Goal: Task Accomplishment & Management: Complete application form

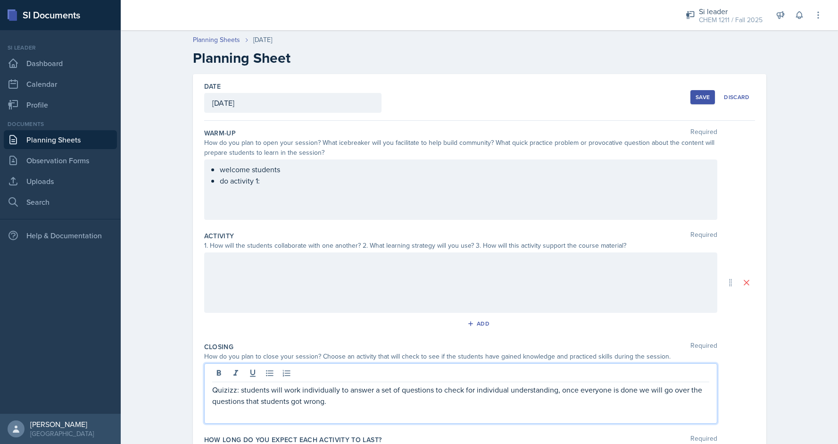
click at [280, 173] on div "welcome students do activity 1:" at bounding box center [460, 189] width 513 height 60
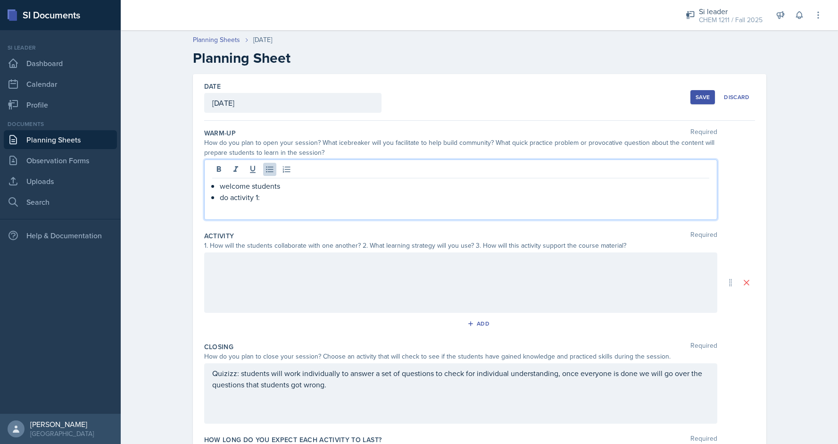
click at [265, 199] on p "do activity 1:" at bounding box center [464, 196] width 489 height 11
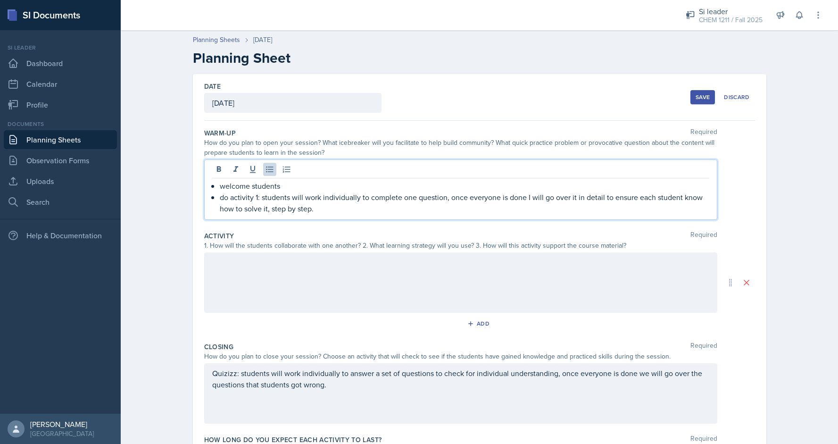
click at [276, 294] on div at bounding box center [460, 282] width 513 height 60
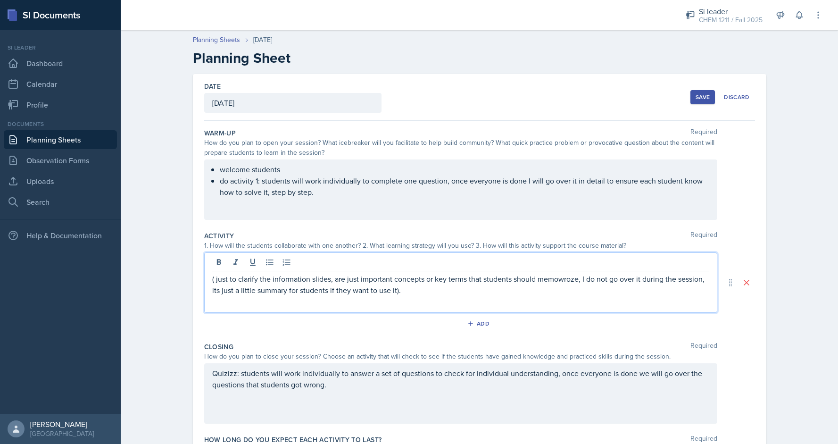
click at [550, 282] on p "( just to clarify the information slides, are just important concepts or key te…" at bounding box center [460, 284] width 497 height 23
click at [559, 283] on p "( just to clarify the information slides, are just important concepts or key te…" at bounding box center [460, 284] width 497 height 23
click at [562, 281] on p "( just to clarify the information slides, are just important concepts or key te…" at bounding box center [460, 284] width 497 height 23
click at [568, 282] on p "( just to clarify the information slides, are just important concepts or key te…" at bounding box center [460, 284] width 497 height 23
click at [474, 297] on p at bounding box center [460, 301] width 497 height 11
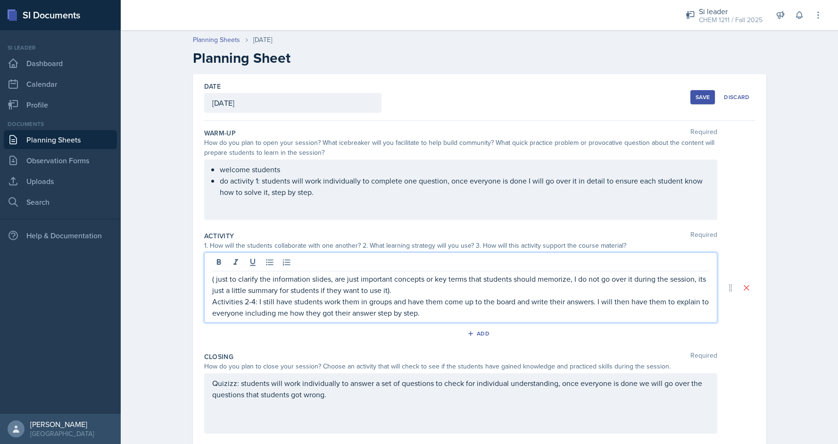
click at [463, 311] on p "Activities 2-4: I still have students work them in groups and have them come up…" at bounding box center [460, 307] width 497 height 23
click at [653, 302] on p "Activities 2-4: I still have students work them in groups and have them come up…" at bounding box center [460, 307] width 497 height 23
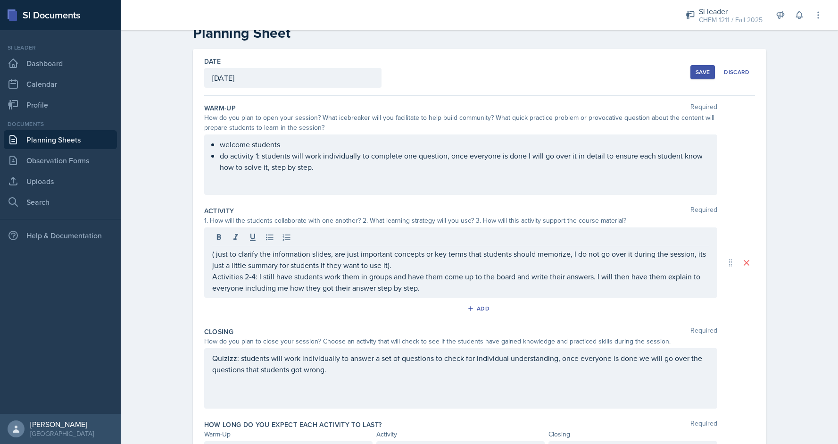
scroll to position [25, 0]
click at [436, 293] on div "( just to clarify the information slides, are just important concepts or key te…" at bounding box center [460, 263] width 513 height 70
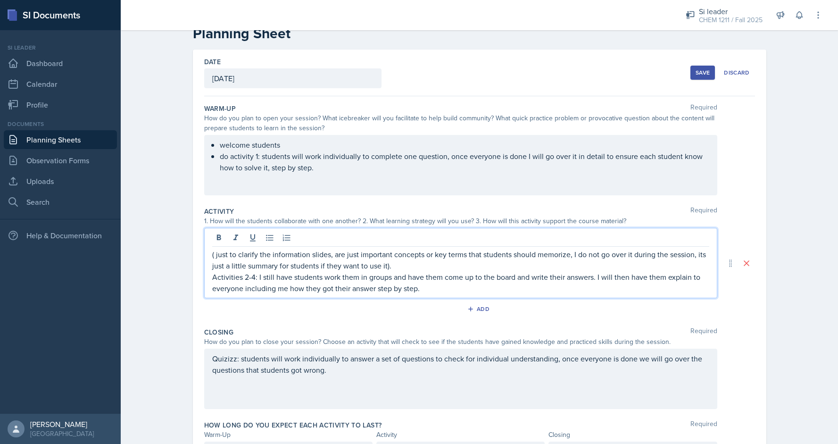
click at [428, 288] on p "Activities 2-4: I still have students work them in groups and have them come up…" at bounding box center [460, 282] width 497 height 23
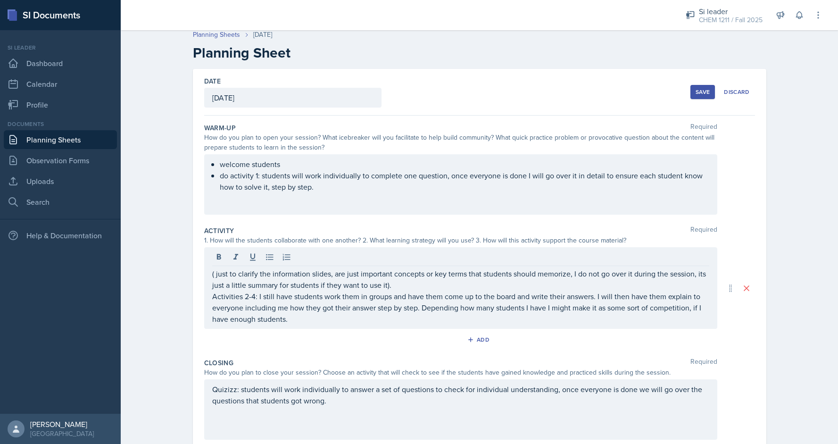
scroll to position [0, 0]
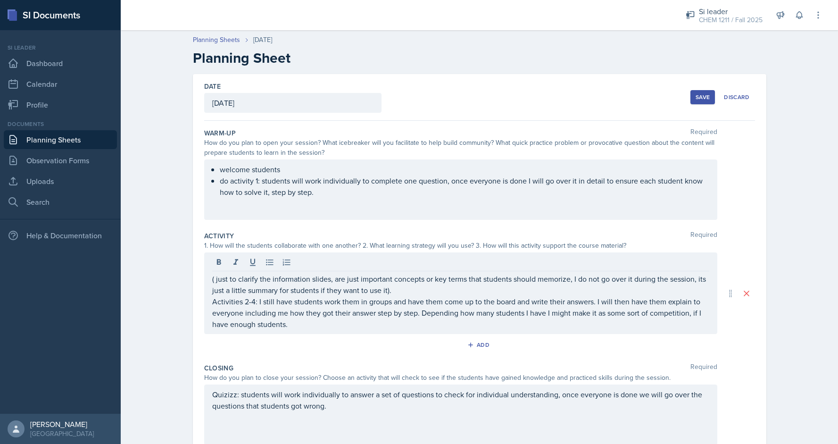
click at [706, 88] on div "Save Discard" at bounding box center [722, 97] width 64 height 22
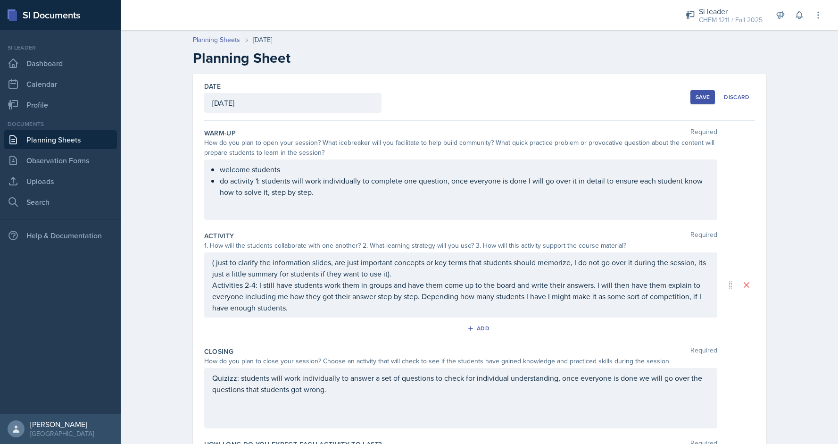
click at [704, 95] on div "Save" at bounding box center [702, 97] width 14 height 8
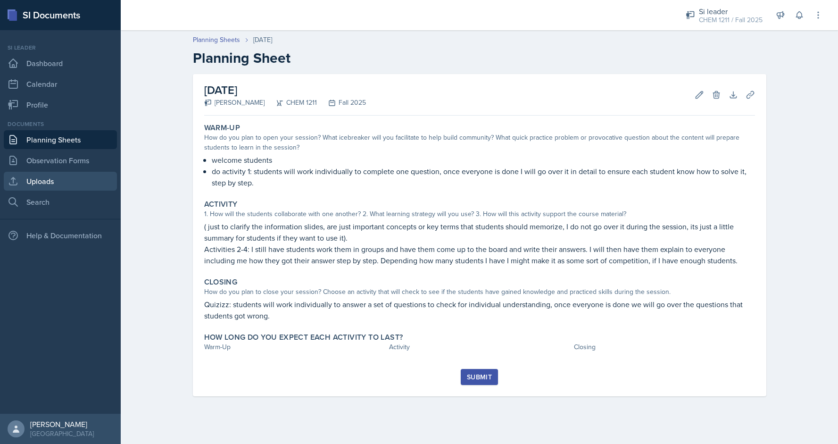
click at [66, 174] on link "Uploads" at bounding box center [60, 181] width 113 height 19
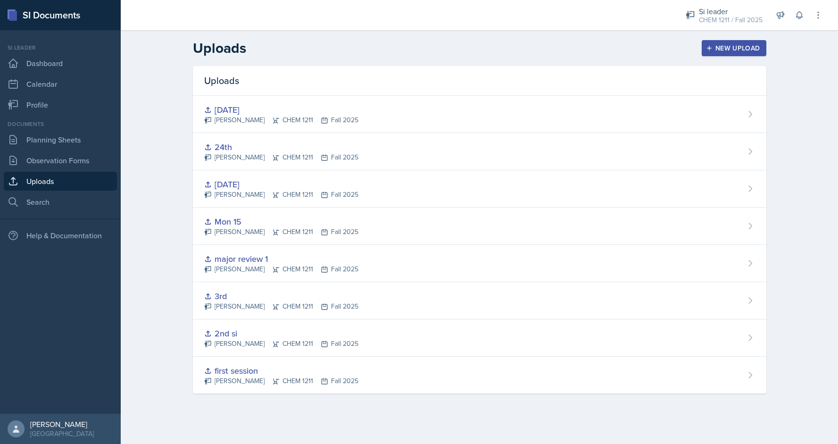
click at [735, 49] on div "New Upload" at bounding box center [734, 48] width 52 height 8
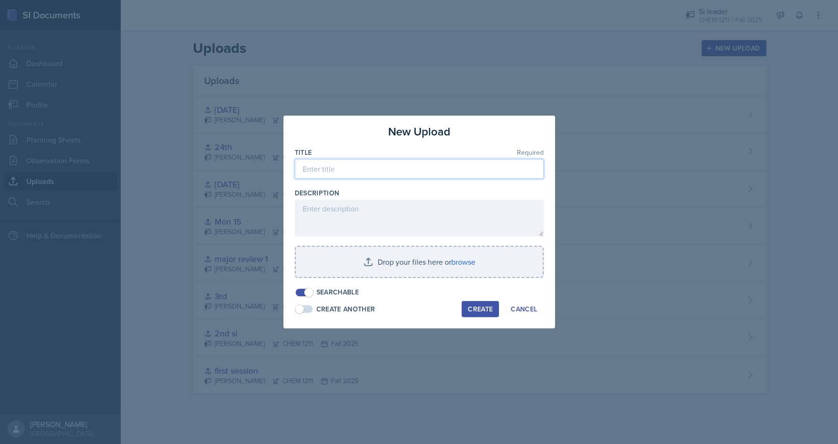
click at [361, 163] on input at bounding box center [419, 169] width 249 height 20
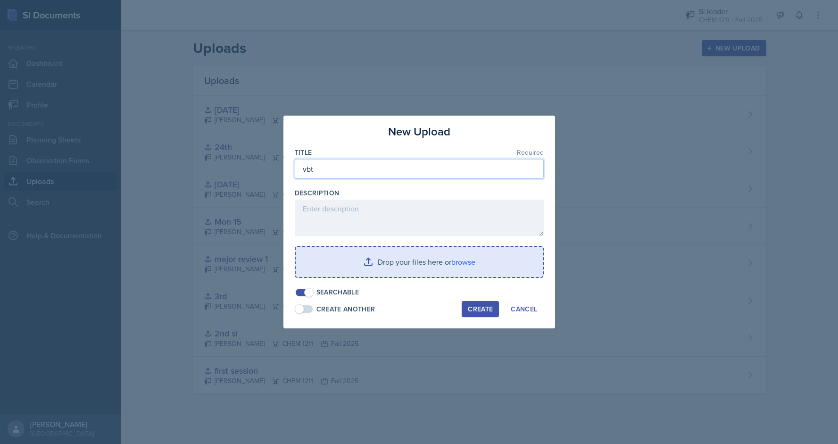
type input "vbt"
click at [443, 247] on input "file" at bounding box center [419, 262] width 247 height 30
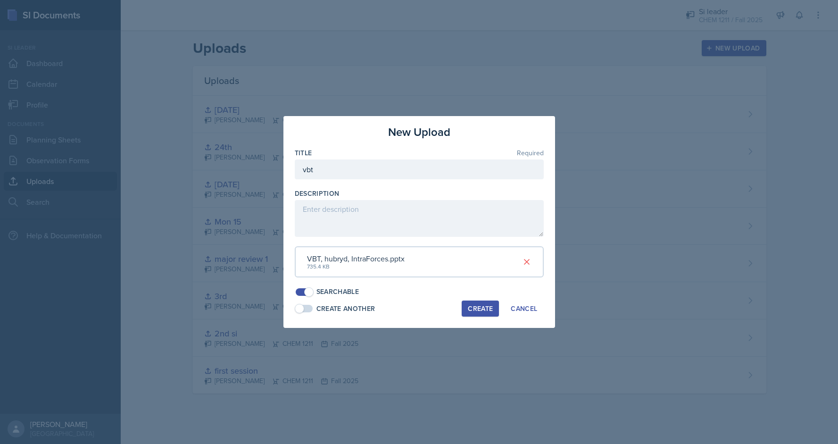
click at [478, 305] on div "Create" at bounding box center [480, 309] width 25 height 8
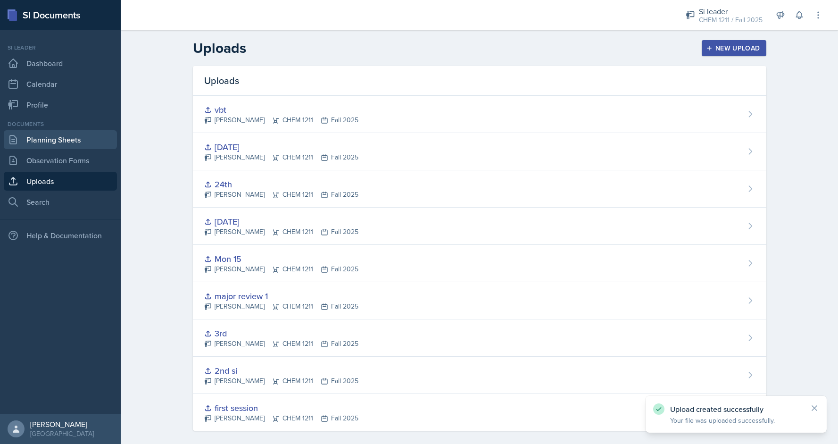
click at [26, 143] on link "Planning Sheets" at bounding box center [60, 139] width 113 height 19
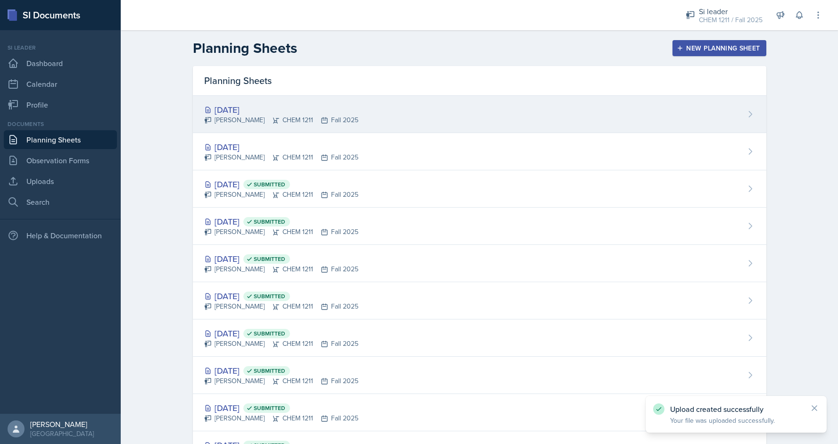
click at [501, 113] on div "[DATE] [PERSON_NAME] CHEM 1211 Fall 2025" at bounding box center [479, 114] width 573 height 37
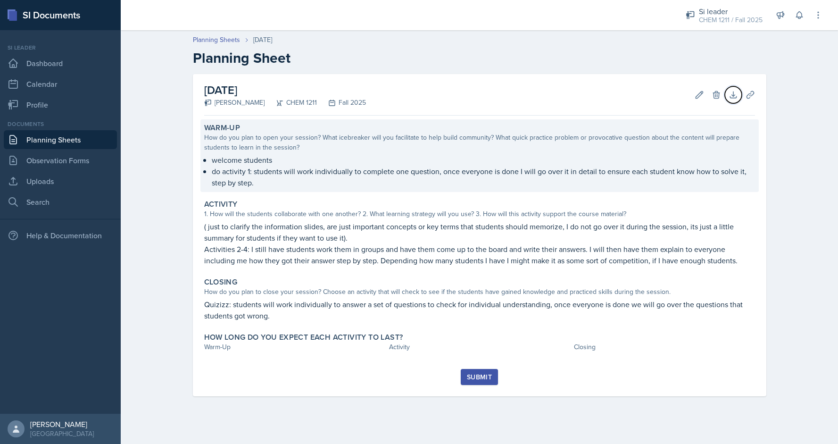
drag, startPoint x: 730, startPoint y: 98, endPoint x: 662, endPoint y: 158, distance: 90.5
click at [662, 158] on div "[DATE] [PERSON_NAME] CHEM 1211 Fall 2025 Edit Delete Download Uploads Autosavin…" at bounding box center [479, 235] width 573 height 322
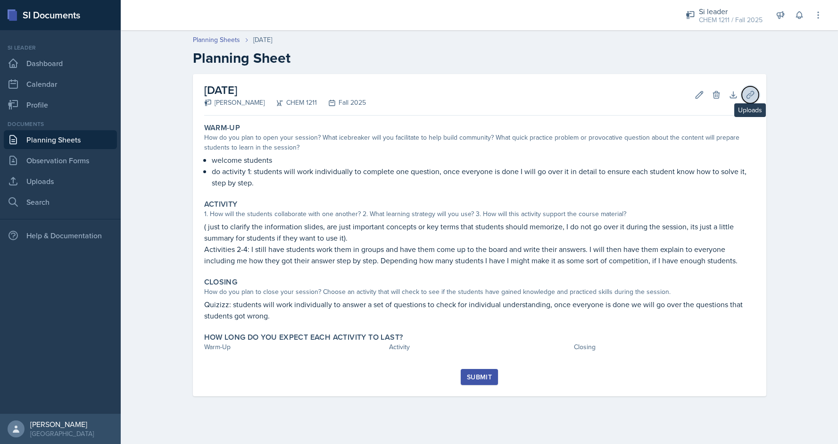
click at [750, 94] on icon at bounding box center [749, 94] width 9 height 9
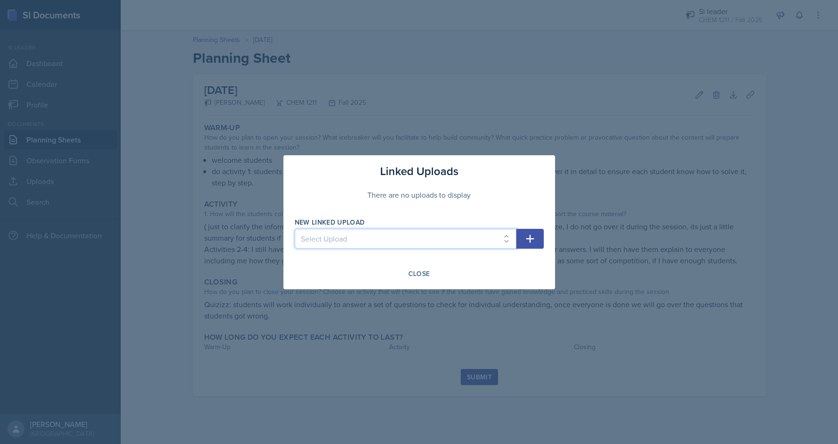
click at [480, 236] on select "Select Upload first session 2nd si 3rd major review 1 Mon 15 [DATE] [DATE] vbt" at bounding box center [406, 239] width 222 height 20
select select "f3e702f5-3453-41e7-ba98-e3795495d0f1"
click at [295, 229] on select "Select Upload first session 2nd si 3rd major review 1 Mon 15 [DATE] [DATE] vbt" at bounding box center [406, 239] width 222 height 20
click at [518, 243] on button "button" at bounding box center [529, 239] width 27 height 20
select select
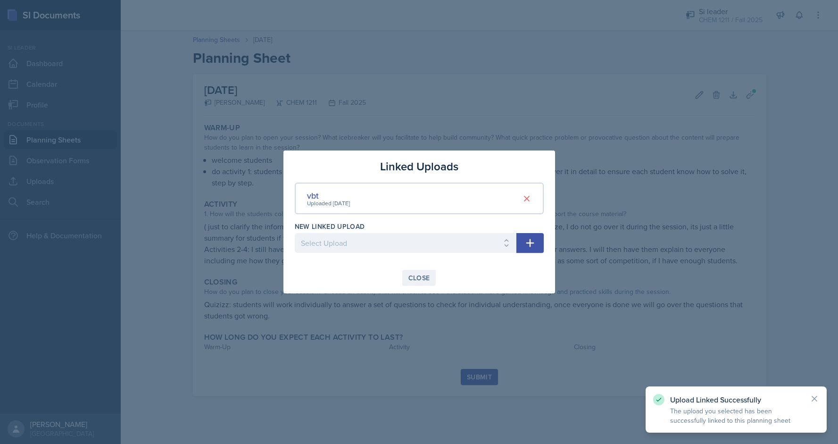
click at [404, 278] on button "Close" at bounding box center [419, 278] width 34 height 16
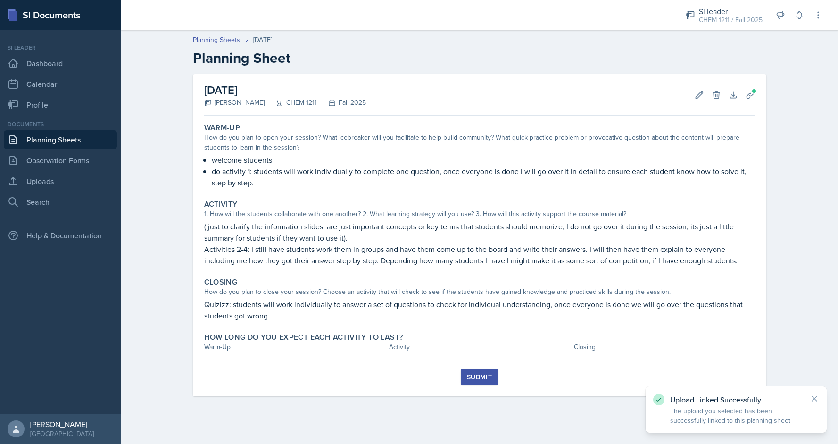
click at [464, 379] on button "Submit" at bounding box center [479, 377] width 37 height 16
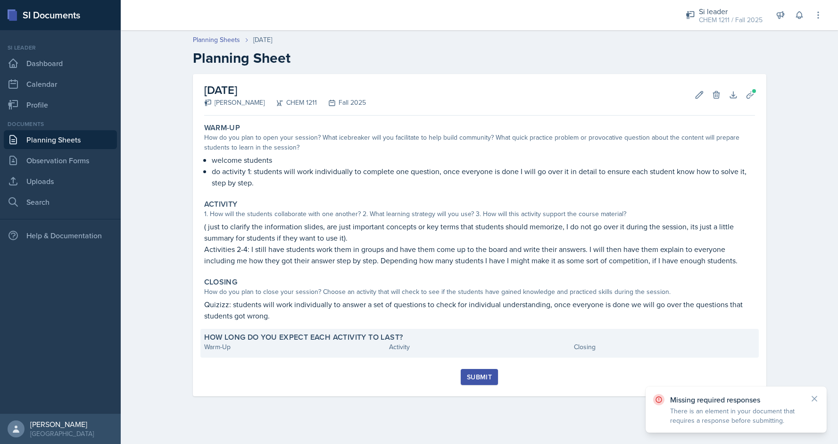
click at [267, 338] on label "How long do you expect each activity to last?" at bounding box center [303, 336] width 199 height 9
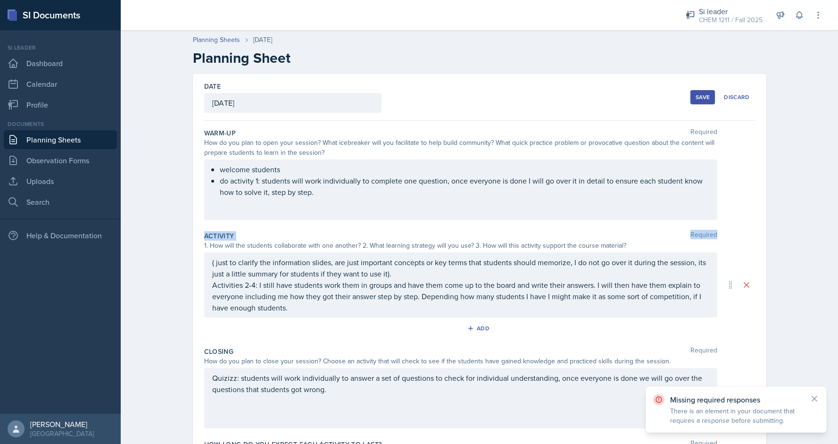
drag, startPoint x: 837, startPoint y: 189, endPoint x: 829, endPoint y: 240, distance: 51.1
click at [829, 240] on div "Planning Sheets [DATE] Planning Sheet Date [DATE] [DATE] 28 29 30 1 2 3 4 5 6 7…" at bounding box center [479, 271] width 717 height 493
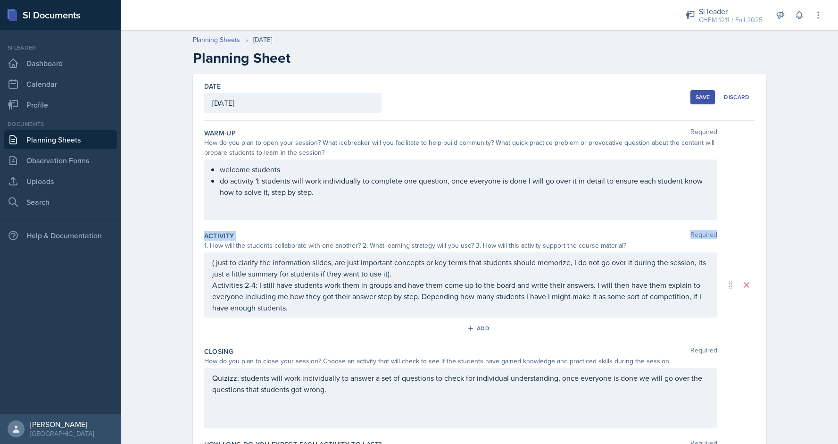
click at [829, 240] on div "Planning Sheets [DATE] Planning Sheet Date [DATE] [DATE] 28 29 30 1 2 3 4 5 6 7…" at bounding box center [479, 271] width 717 height 493
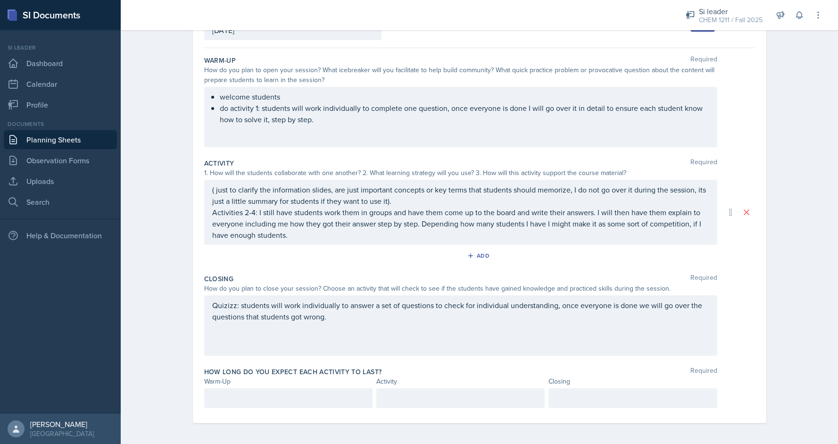
click at [299, 392] on p at bounding box center [288, 397] width 152 height 11
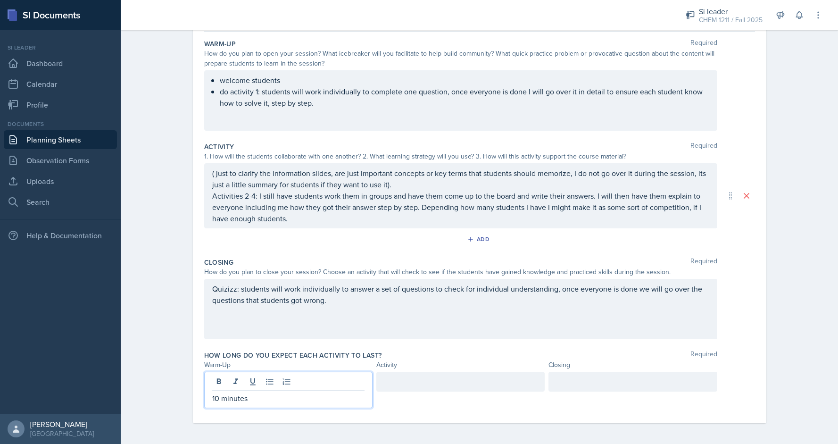
click at [475, 375] on div at bounding box center [460, 381] width 168 height 20
click at [602, 386] on div at bounding box center [632, 381] width 168 height 20
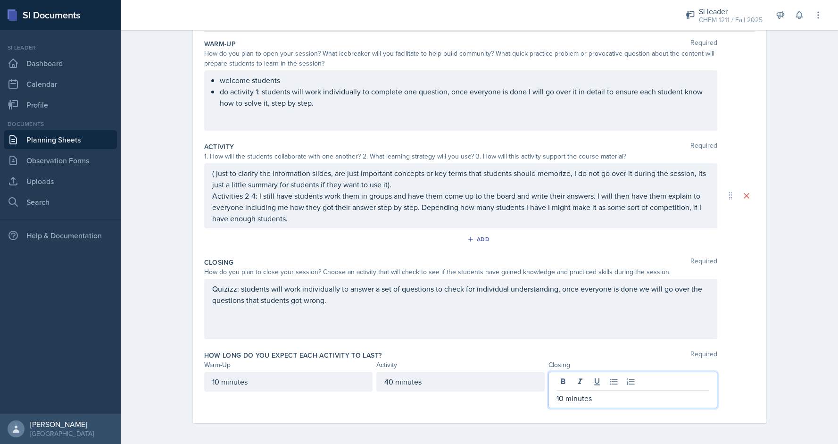
click at [837, 271] on div "Planning Sheets [DATE] Planning Sheet Date [DATE] [DATE] 28 29 30 1 2 3 4 5 6 7…" at bounding box center [479, 190] width 717 height 509
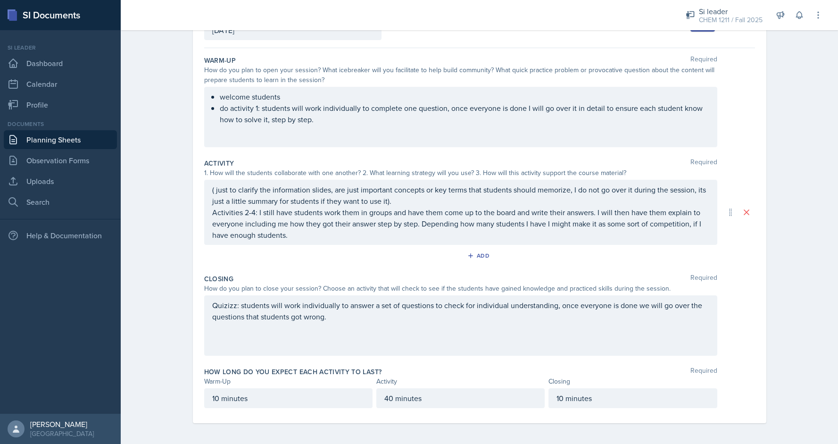
scroll to position [0, 0]
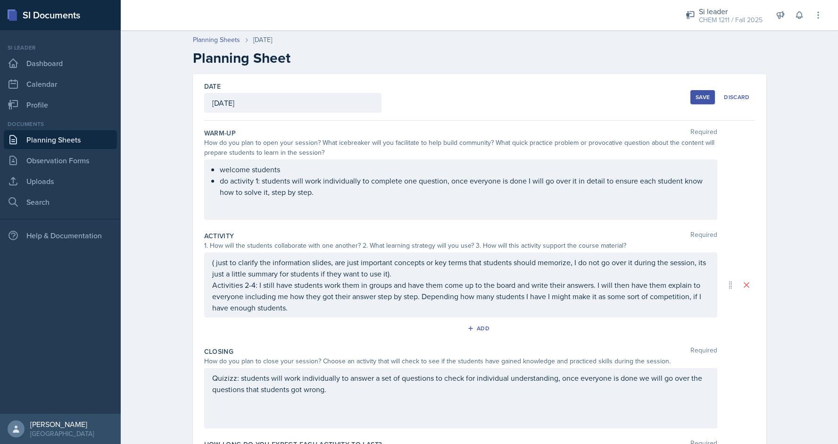
click at [716, 95] on div "Save Discard" at bounding box center [722, 97] width 64 height 22
click at [708, 96] on div "Save" at bounding box center [702, 97] width 14 height 8
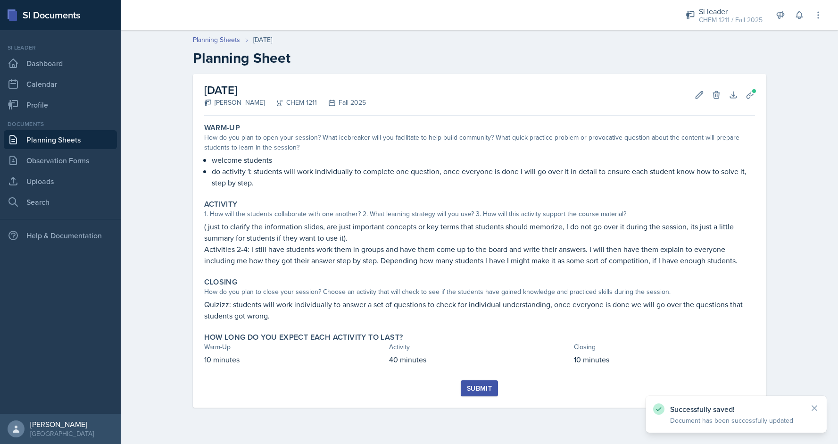
click at [488, 390] on div "Submit" at bounding box center [479, 388] width 25 height 8
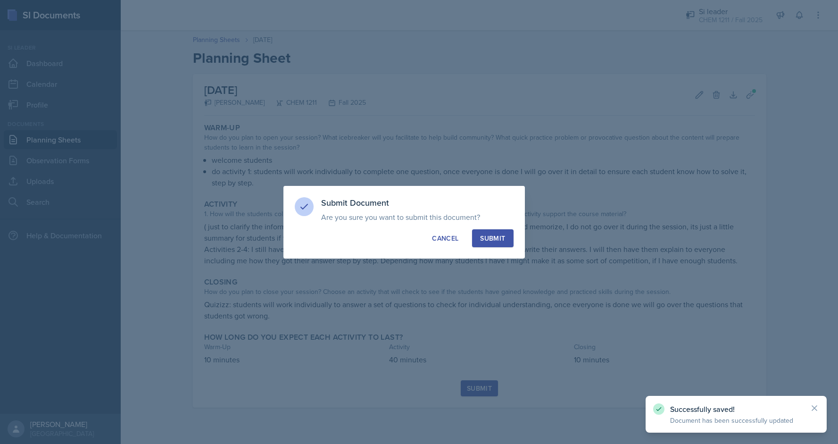
click at [488, 240] on div "Submit" at bounding box center [492, 237] width 25 height 9
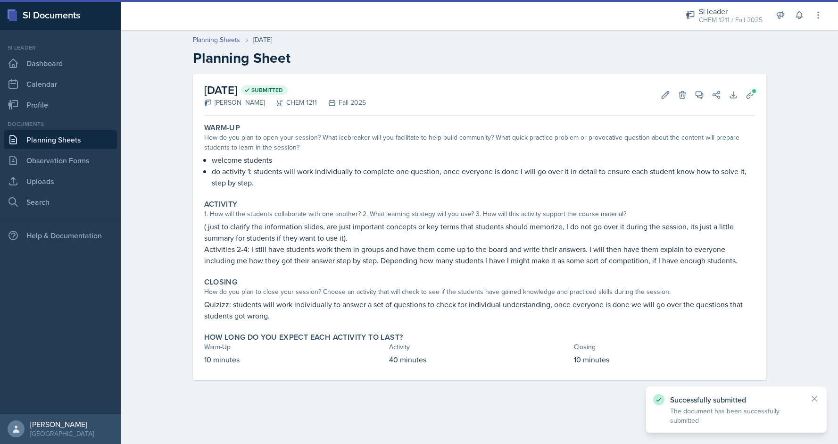
click at [70, 142] on link "Planning Sheets" at bounding box center [60, 139] width 113 height 19
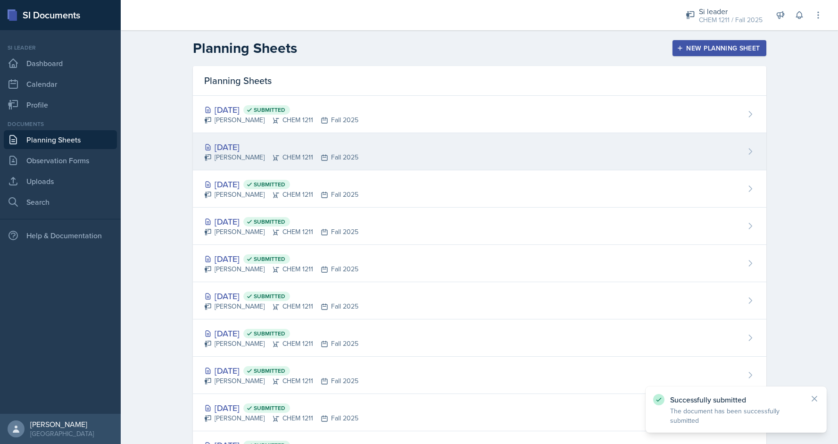
click at [445, 160] on div "[DATE] [PERSON_NAME] CHEM 1211 Fall 2025" at bounding box center [479, 151] width 573 height 37
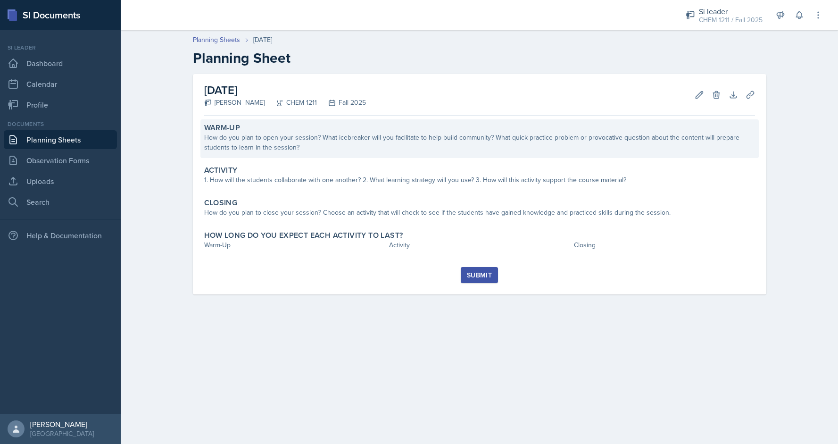
click at [315, 120] on div "Warm-Up How do you plan to open your session? What icebreaker will you facilita…" at bounding box center [479, 138] width 558 height 39
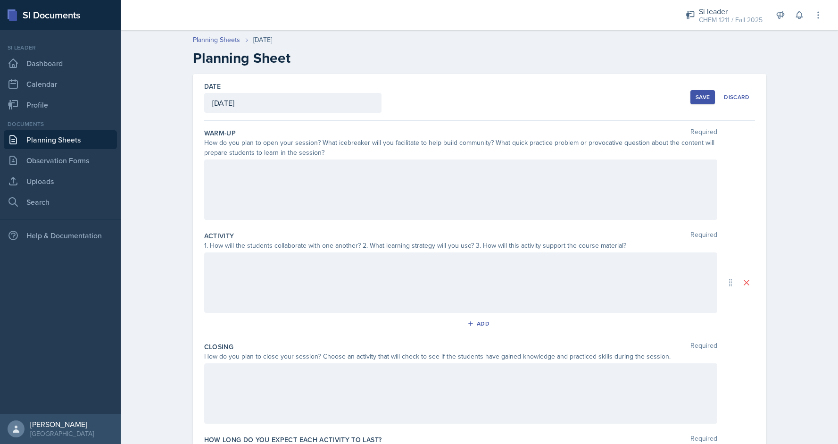
click at [290, 177] on div at bounding box center [460, 189] width 513 height 60
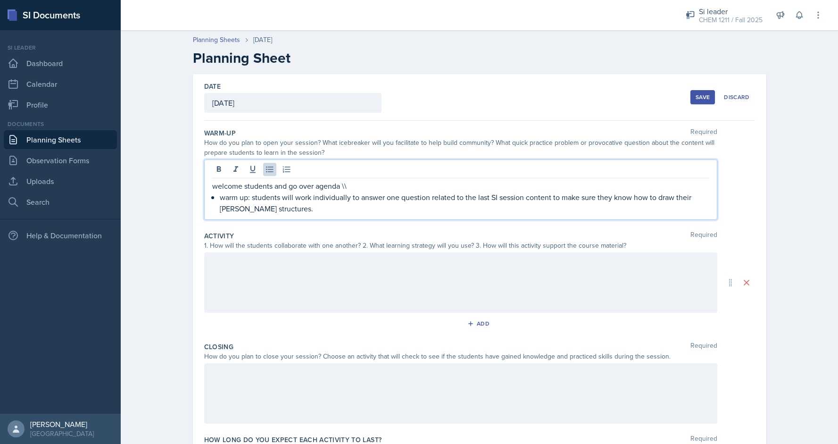
click at [316, 266] on div at bounding box center [460, 282] width 513 height 60
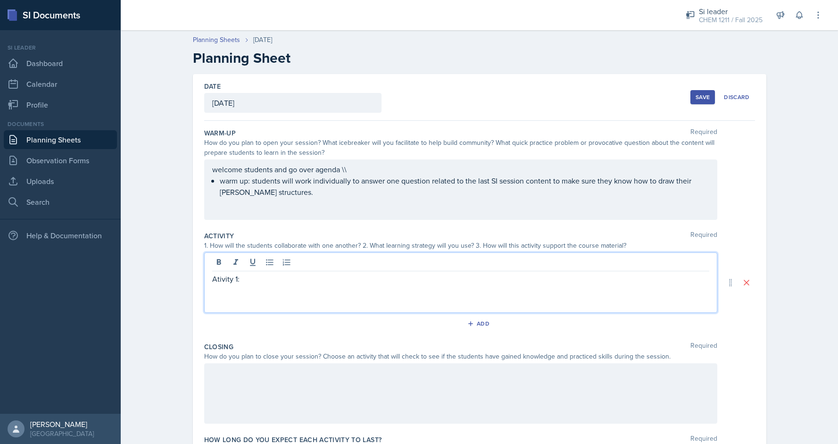
click at [208, 279] on div "Ativity 1:" at bounding box center [460, 282] width 513 height 60
click at [212, 280] on p "Ativity 1:" at bounding box center [460, 278] width 497 height 11
click at [226, 278] on p "Ativity 1:" at bounding box center [464, 278] width 489 height 11
click at [225, 278] on p "Ativity 1:" at bounding box center [464, 278] width 489 height 11
click at [222, 278] on p "Ativity 1:" at bounding box center [464, 278] width 489 height 11
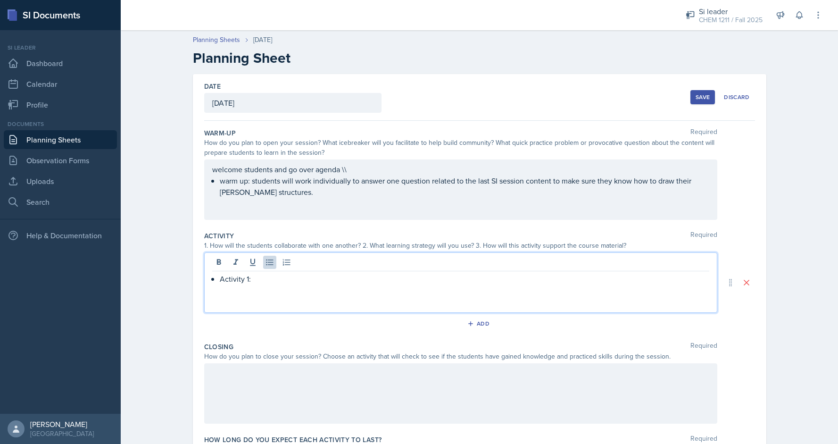
click at [291, 280] on p "Activity 1:" at bounding box center [464, 278] width 489 height 11
click at [247, 361] on div "Closing Required How do you plan to close your session? Choose an activity that…" at bounding box center [479, 384] width 551 height 93
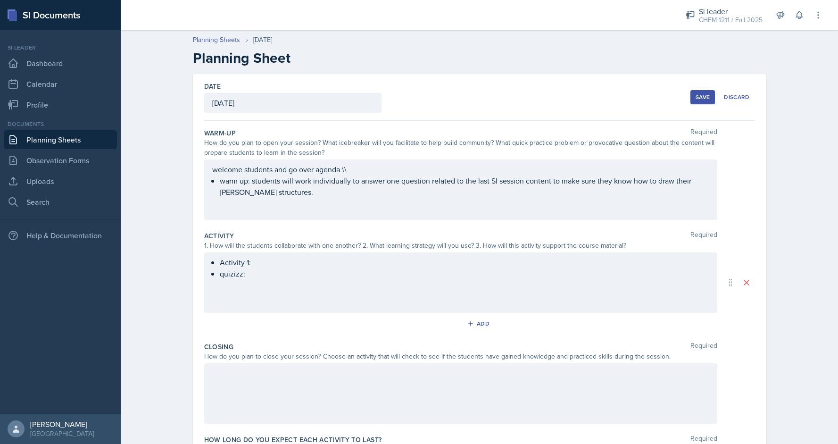
click at [239, 371] on div at bounding box center [460, 393] width 513 height 60
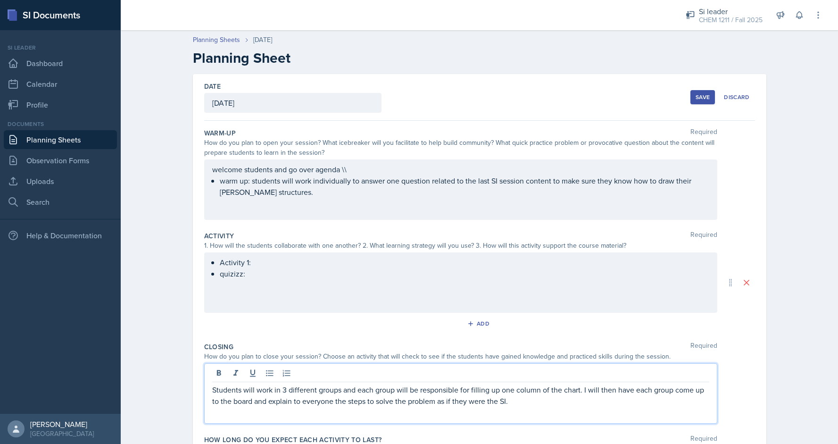
click at [274, 267] on div "Activity 1: quizizz:" at bounding box center [460, 282] width 513 height 60
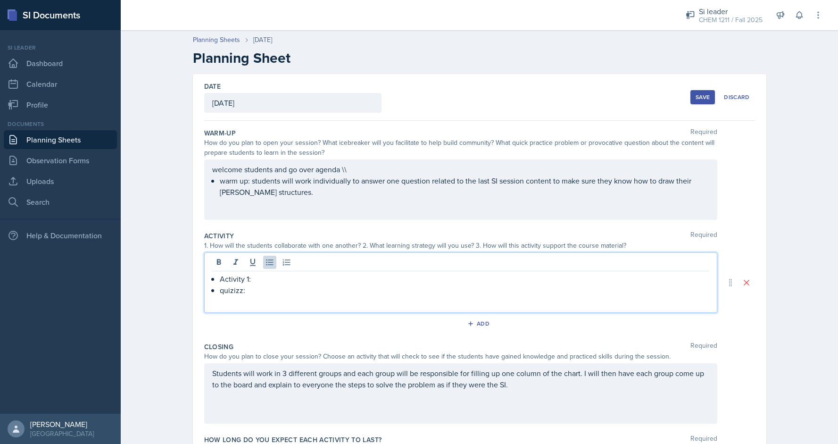
click at [265, 277] on p "Activity 1:" at bounding box center [464, 278] width 489 height 11
click at [288, 288] on p "quizizz:" at bounding box center [464, 289] width 489 height 11
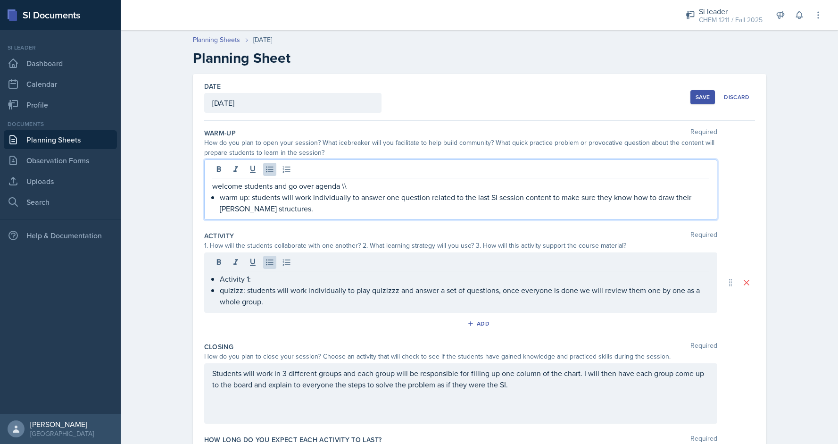
click at [287, 191] on p "warm up: students will work individually to answer one question related to the …" at bounding box center [464, 202] width 489 height 23
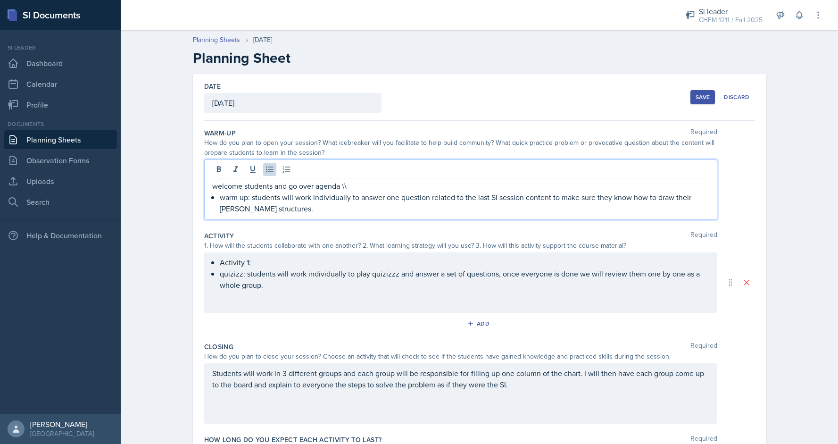
click at [262, 259] on div "Activity 1: quizizz: students will work individually to play quizizzz and answe…" at bounding box center [460, 282] width 513 height 60
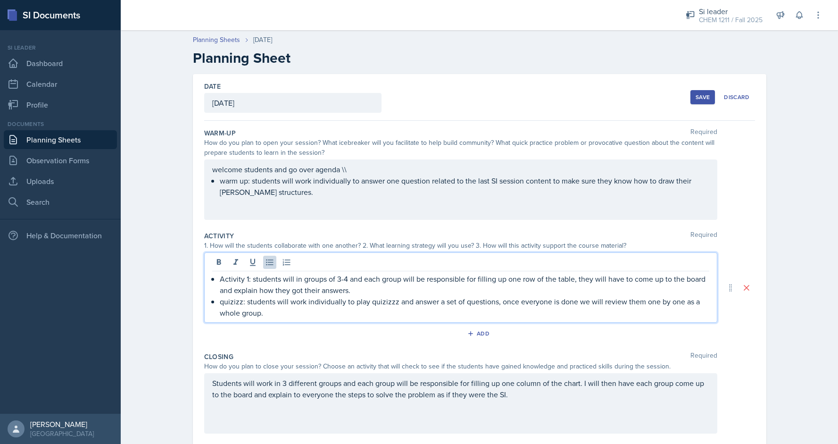
click at [703, 99] on div "Save" at bounding box center [702, 97] width 14 height 8
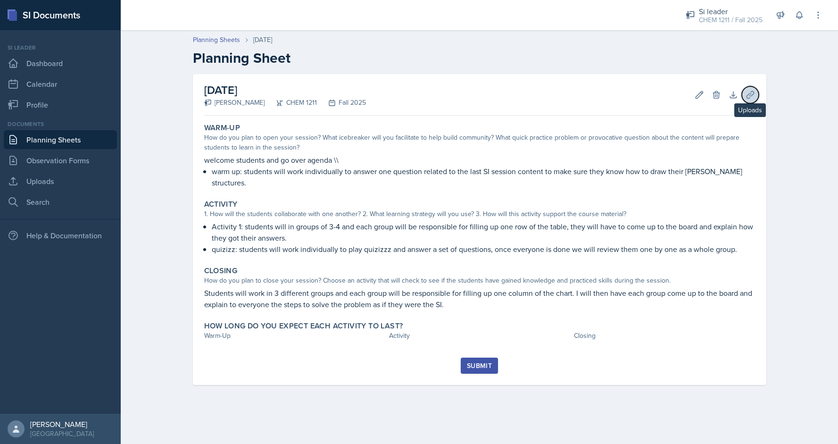
click at [744, 98] on button "Uploads" at bounding box center [749, 94] width 17 height 17
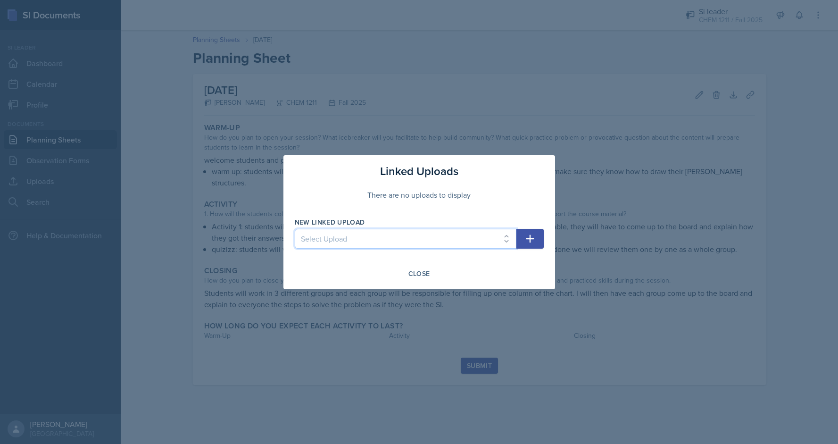
click at [430, 242] on select "Select Upload first session 2nd si 3rd major review 1 Mon 15 [DATE] [DATE] vbt" at bounding box center [406, 239] width 222 height 20
click at [486, 215] on div "Linked Uploads There are no uploads to display New Linked Upload Select Upload …" at bounding box center [419, 222] width 272 height 134
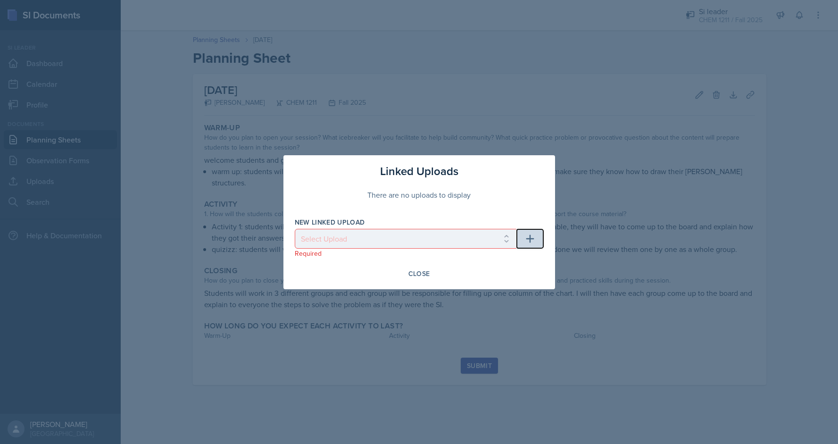
click at [526, 241] on icon "button" at bounding box center [529, 238] width 11 height 11
click at [422, 273] on div "Close" at bounding box center [419, 274] width 22 height 8
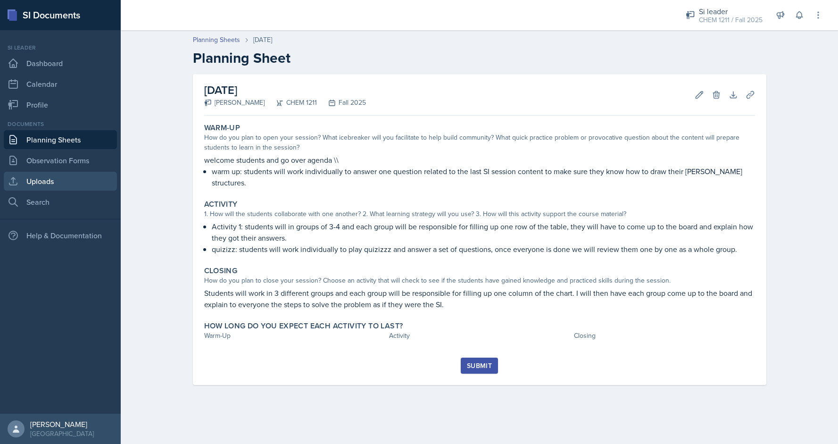
click at [42, 179] on link "Uploads" at bounding box center [60, 181] width 113 height 19
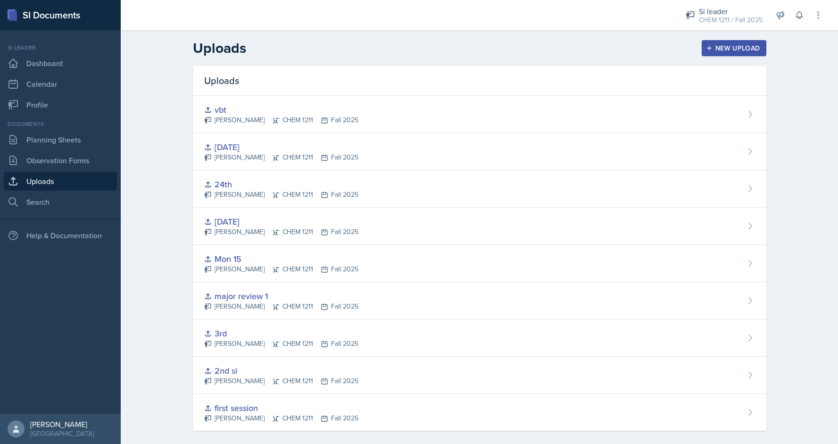
click at [705, 51] on button "New Upload" at bounding box center [733, 48] width 65 height 16
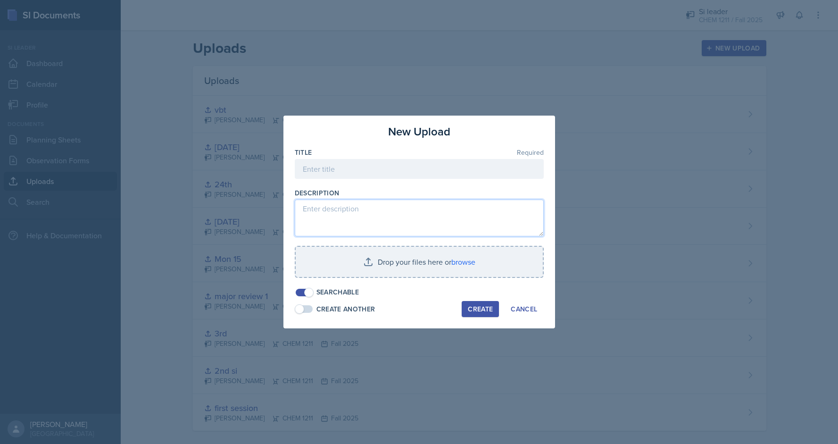
click at [376, 221] on textarea at bounding box center [419, 217] width 249 height 37
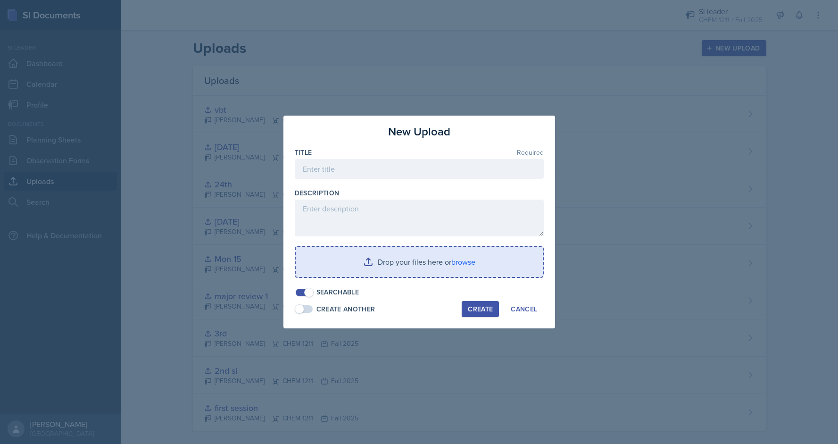
click at [382, 252] on input "file" at bounding box center [419, 262] width 247 height 30
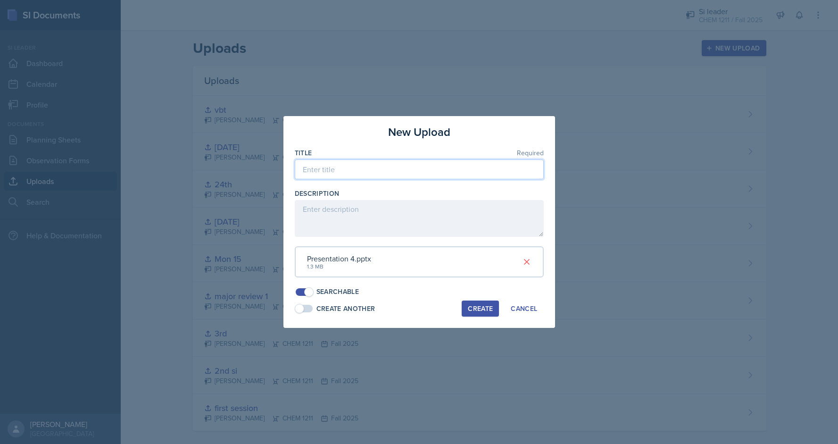
click at [349, 164] on input at bounding box center [419, 169] width 249 height 20
type input "molecular geo"
click at [484, 308] on div "Create" at bounding box center [480, 309] width 25 height 8
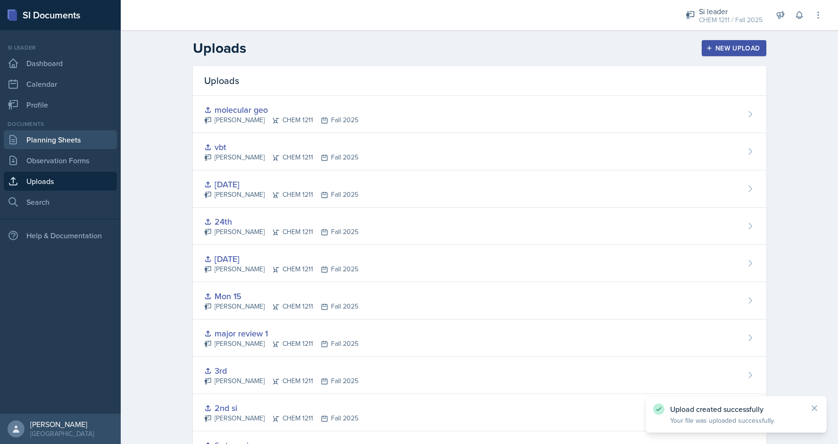
click at [61, 143] on link "Planning Sheets" at bounding box center [60, 139] width 113 height 19
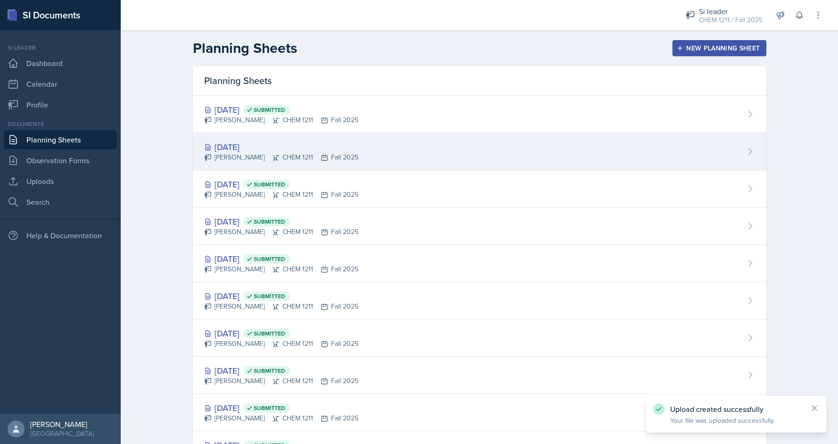
click at [461, 142] on div "[DATE] [PERSON_NAME] CHEM 1211 Fall 2025" at bounding box center [479, 151] width 573 height 37
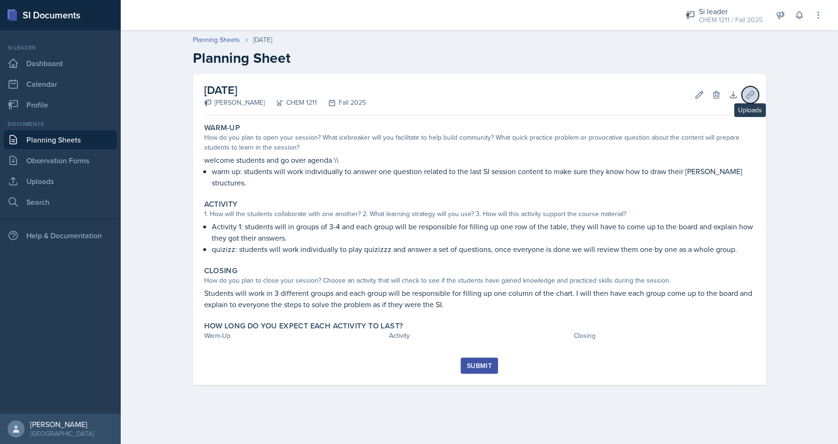
click at [743, 96] on button "Uploads" at bounding box center [749, 94] width 17 height 17
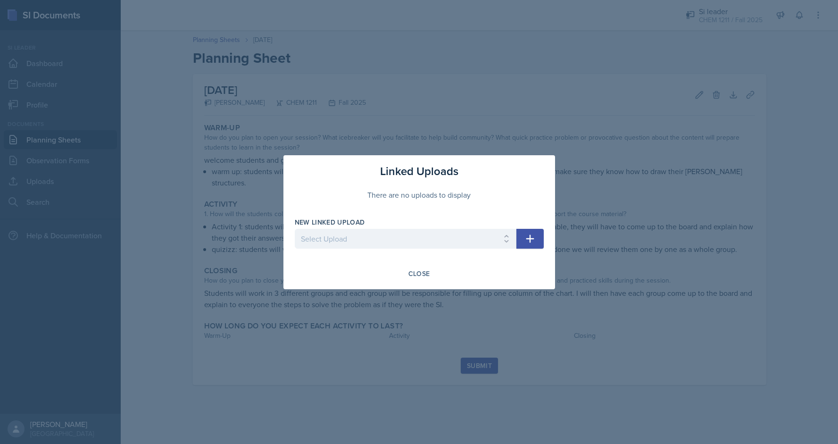
click at [467, 255] on div at bounding box center [406, 252] width 222 height 9
click at [461, 246] on select "Select Upload first session 2nd si 3rd major review 1 Mon 15 [DATE] [DATE] vbt …" at bounding box center [406, 239] width 222 height 20
select select "328ccdc7-9d19-4ab8-8c1d-02cf41bc81e0"
click at [295, 229] on select "Select Upload first session 2nd si 3rd major review 1 Mon 15 [DATE] [DATE] vbt …" at bounding box center [406, 239] width 222 height 20
click at [522, 242] on button "button" at bounding box center [529, 239] width 27 height 20
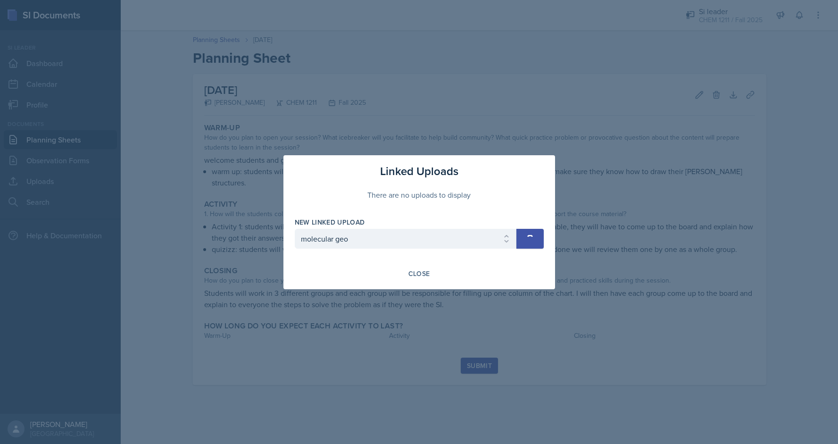
select select
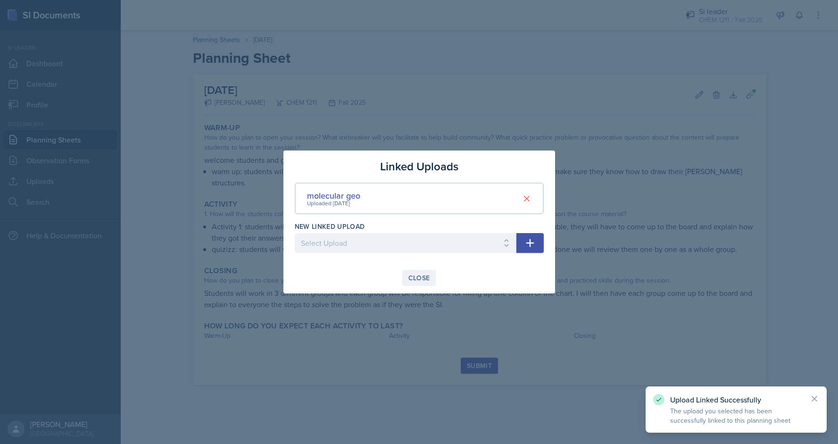
click at [411, 278] on div "Close" at bounding box center [419, 278] width 22 height 8
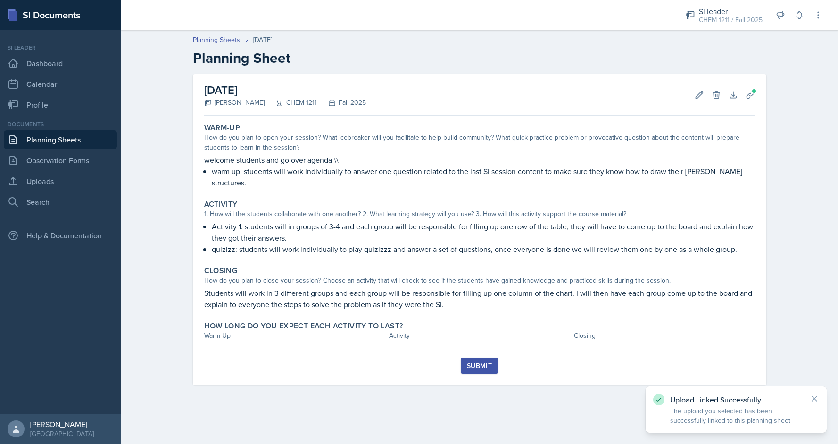
click at [483, 362] on div "Submit" at bounding box center [479, 366] width 25 height 8
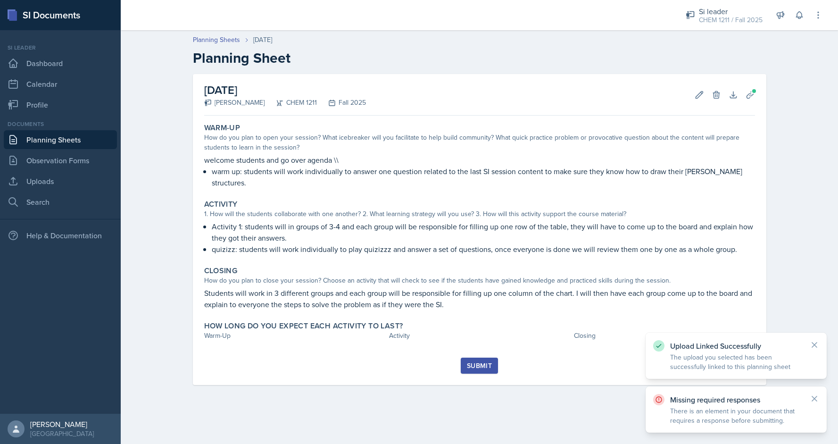
click at [270, 337] on div "Warm-Up How do you plan to open your session? What icebreaker will you facilita…" at bounding box center [479, 238] width 551 height 238
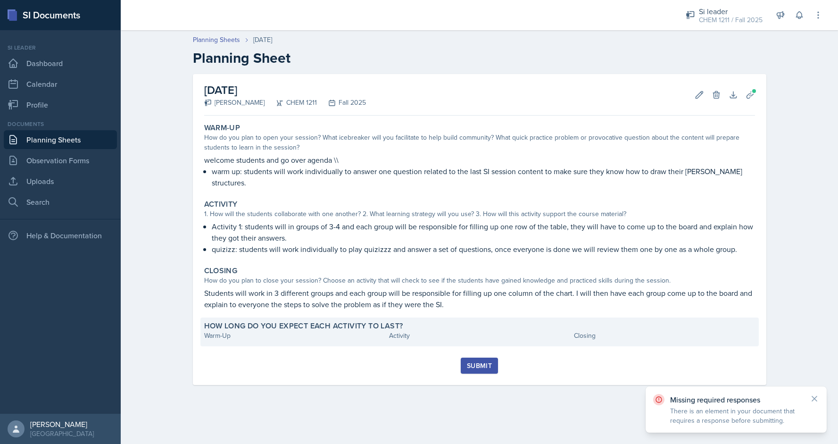
click at [264, 330] on div "Warm-Up" at bounding box center [294, 335] width 181 height 10
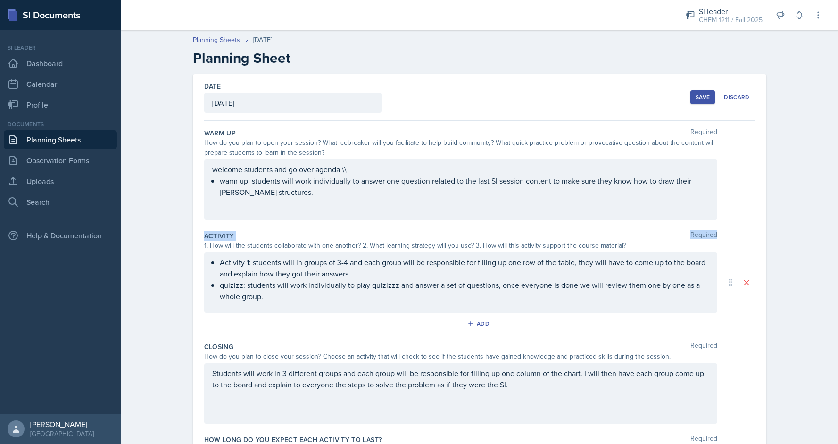
drag, startPoint x: 837, startPoint y: 187, endPoint x: 837, endPoint y: 254, distance: 66.9
click at [837, 254] on main "Planning Sheets [DATE] Planning Sheet Date [DATE] [DATE] 28 29 30 1 2 3 4 5 6 7…" at bounding box center [479, 236] width 717 height 413
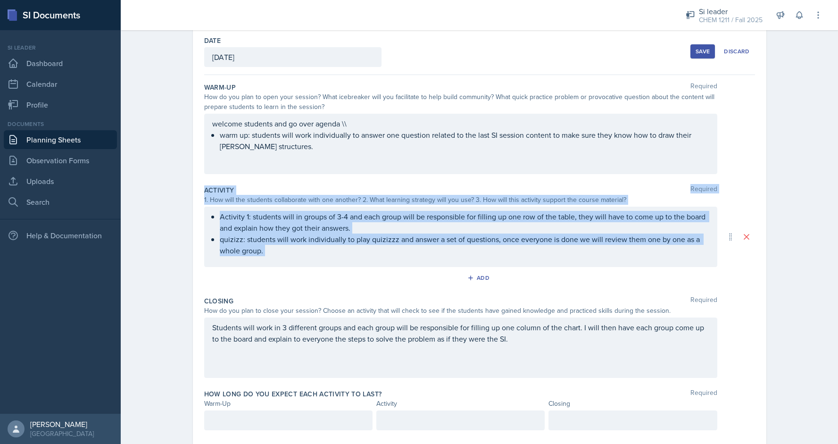
scroll to position [68, 0]
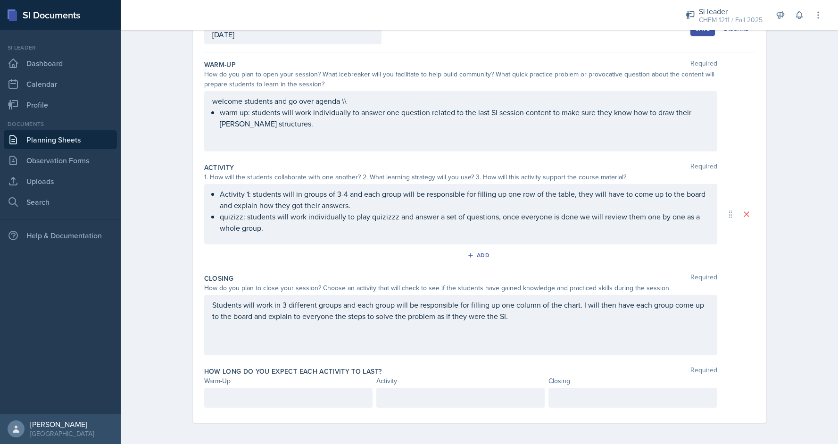
click at [574, 389] on div at bounding box center [632, 397] width 168 height 20
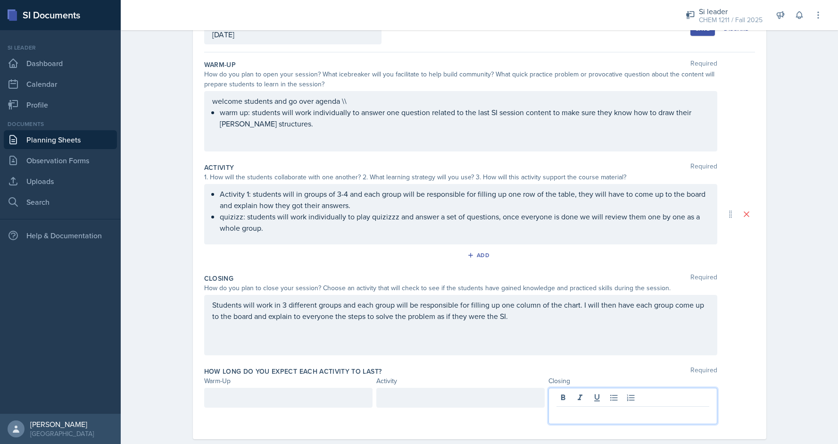
scroll to position [84, 0]
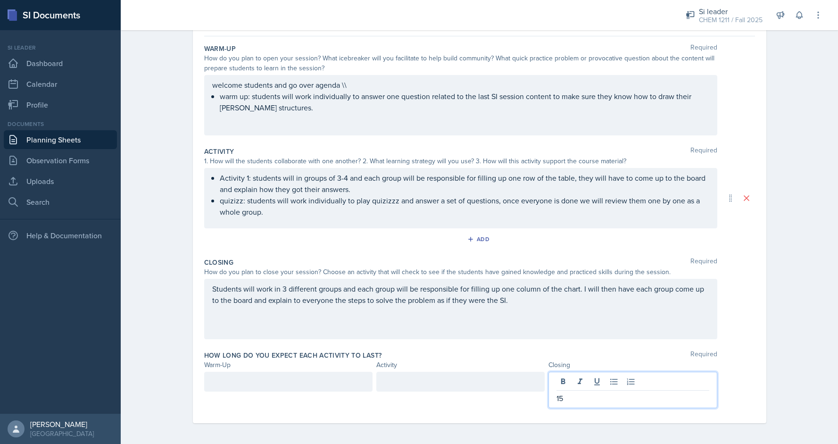
click at [503, 378] on div at bounding box center [460, 381] width 168 height 20
click at [366, 377] on div at bounding box center [288, 381] width 168 height 20
click at [681, 235] on div "Add" at bounding box center [479, 241] width 551 height 18
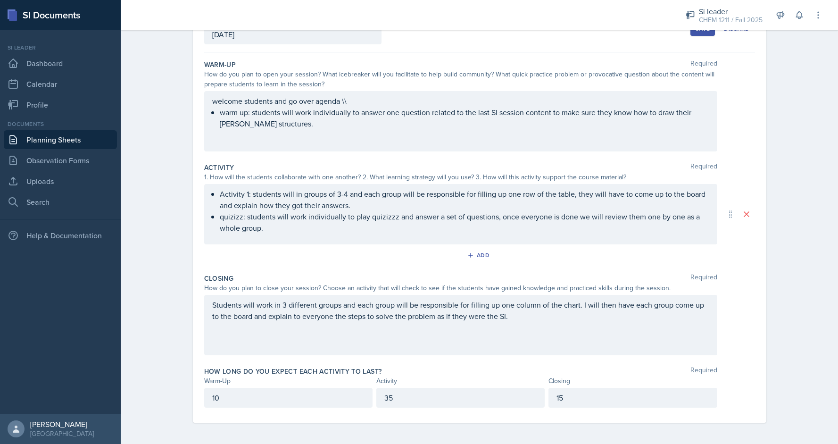
scroll to position [0, 0]
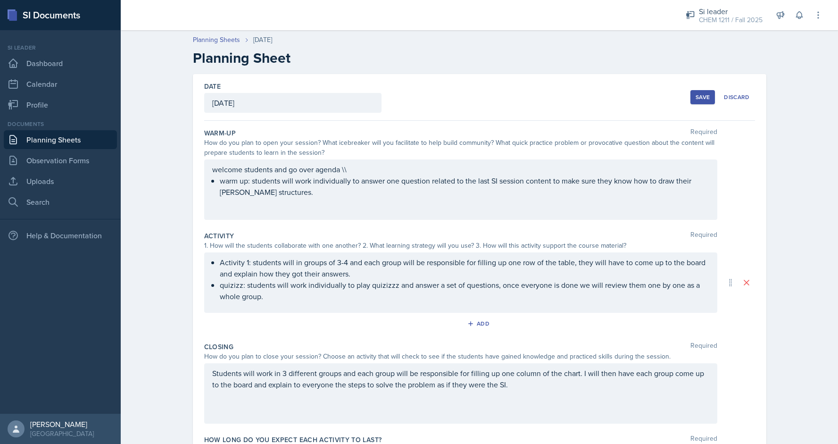
click at [702, 94] on div "Save" at bounding box center [702, 97] width 14 height 8
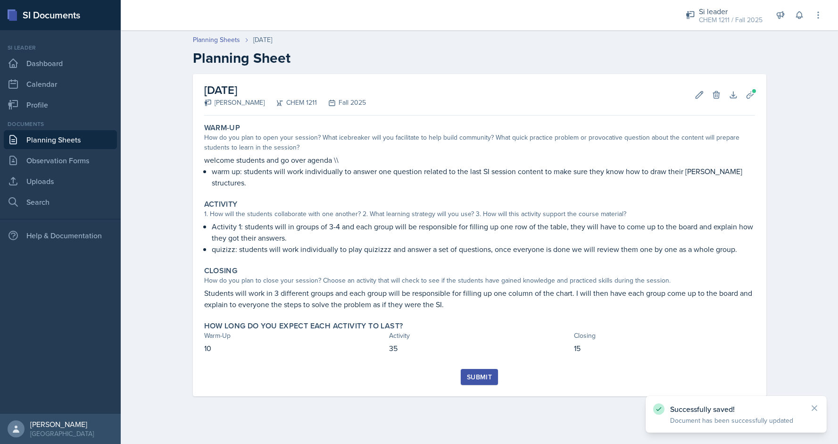
click at [486, 373] on div "Submit" at bounding box center [479, 377] width 25 height 8
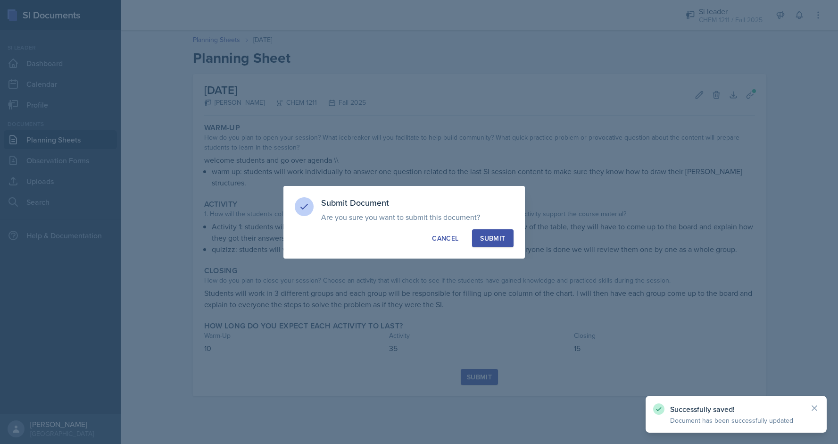
click at [484, 234] on div "Submit" at bounding box center [492, 237] width 25 height 9
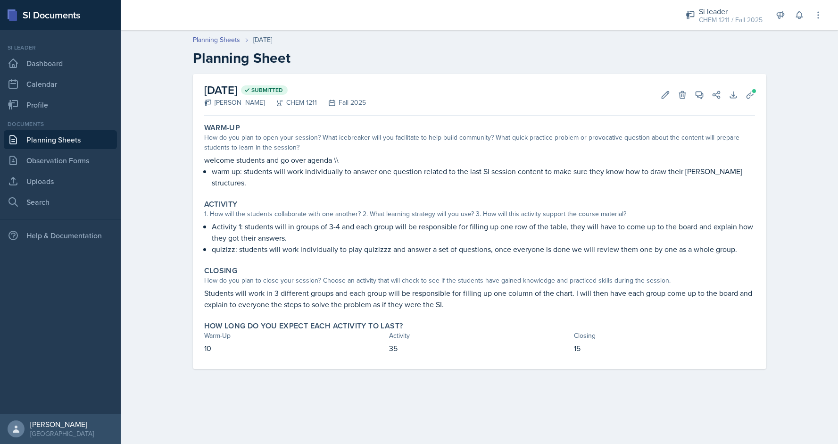
click at [96, 129] on div "Documents Planning Sheets Observation Forms Uploads Search" at bounding box center [60, 165] width 113 height 91
click at [64, 136] on link "Planning Sheets" at bounding box center [60, 139] width 113 height 19
